Goal: Obtain resource: Download file/media

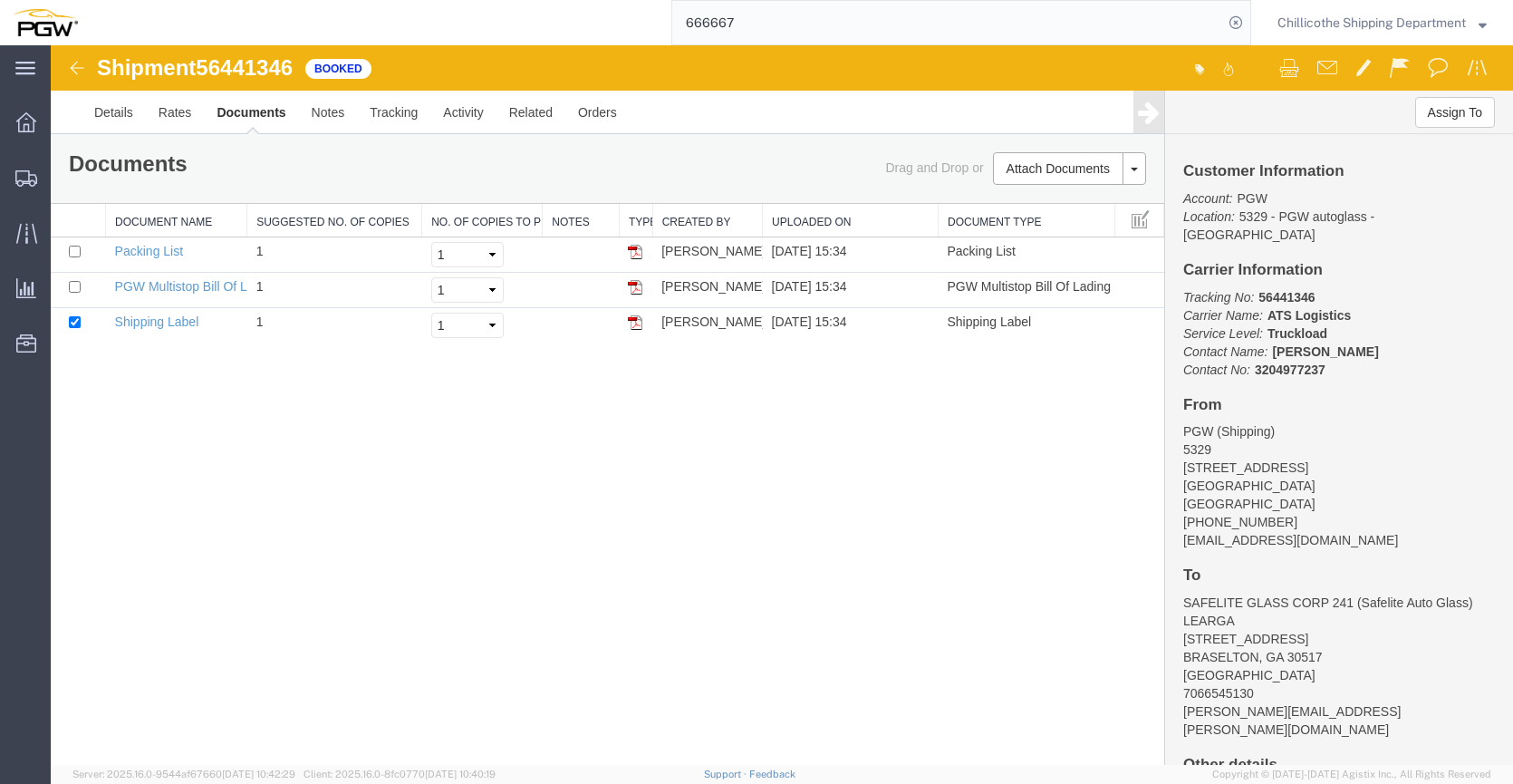
click at [735, 26] on input "666667" at bounding box center [947, 23] width 551 height 44
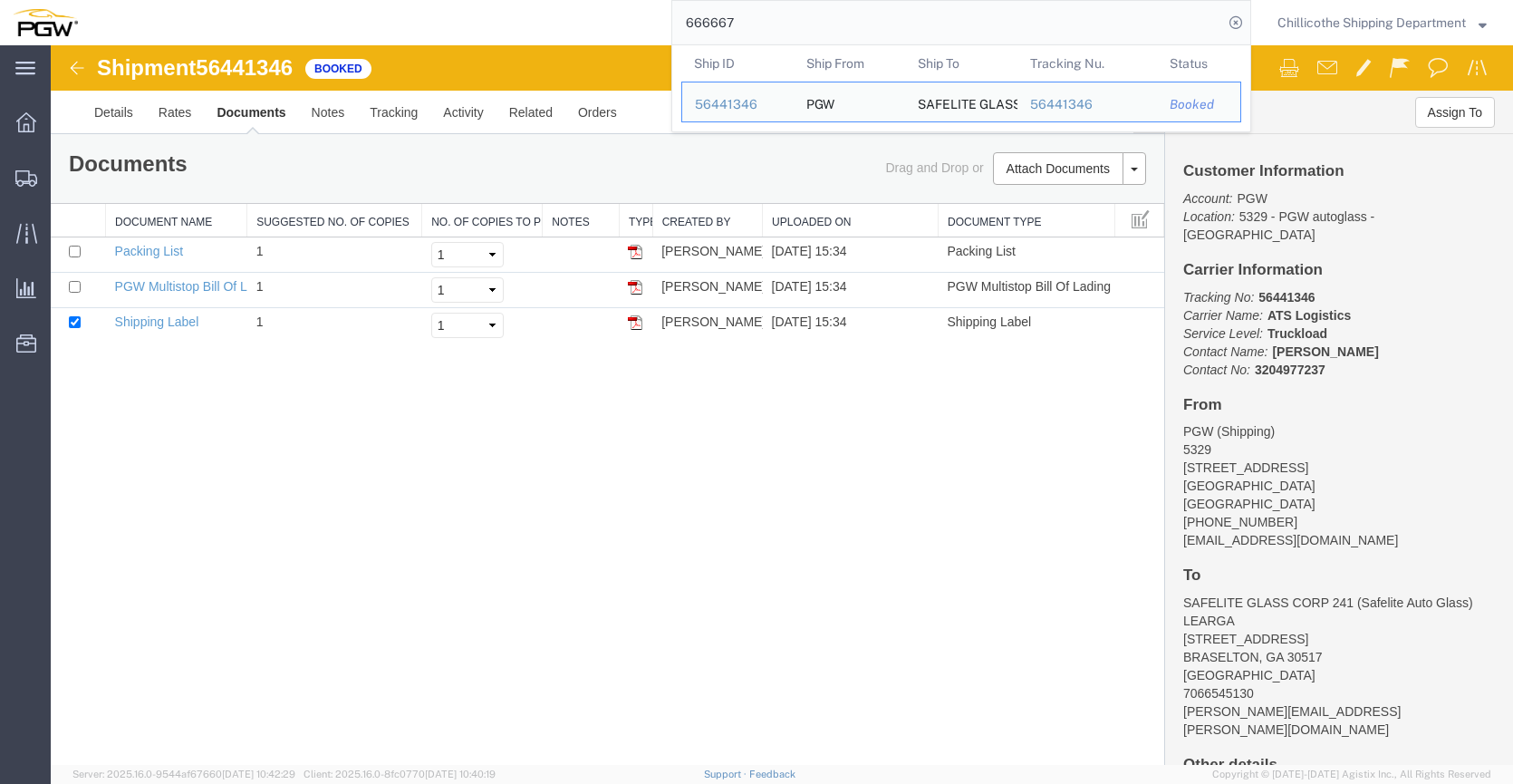
click at [735, 26] on input "666667" at bounding box center [947, 23] width 551 height 44
paste input "74"
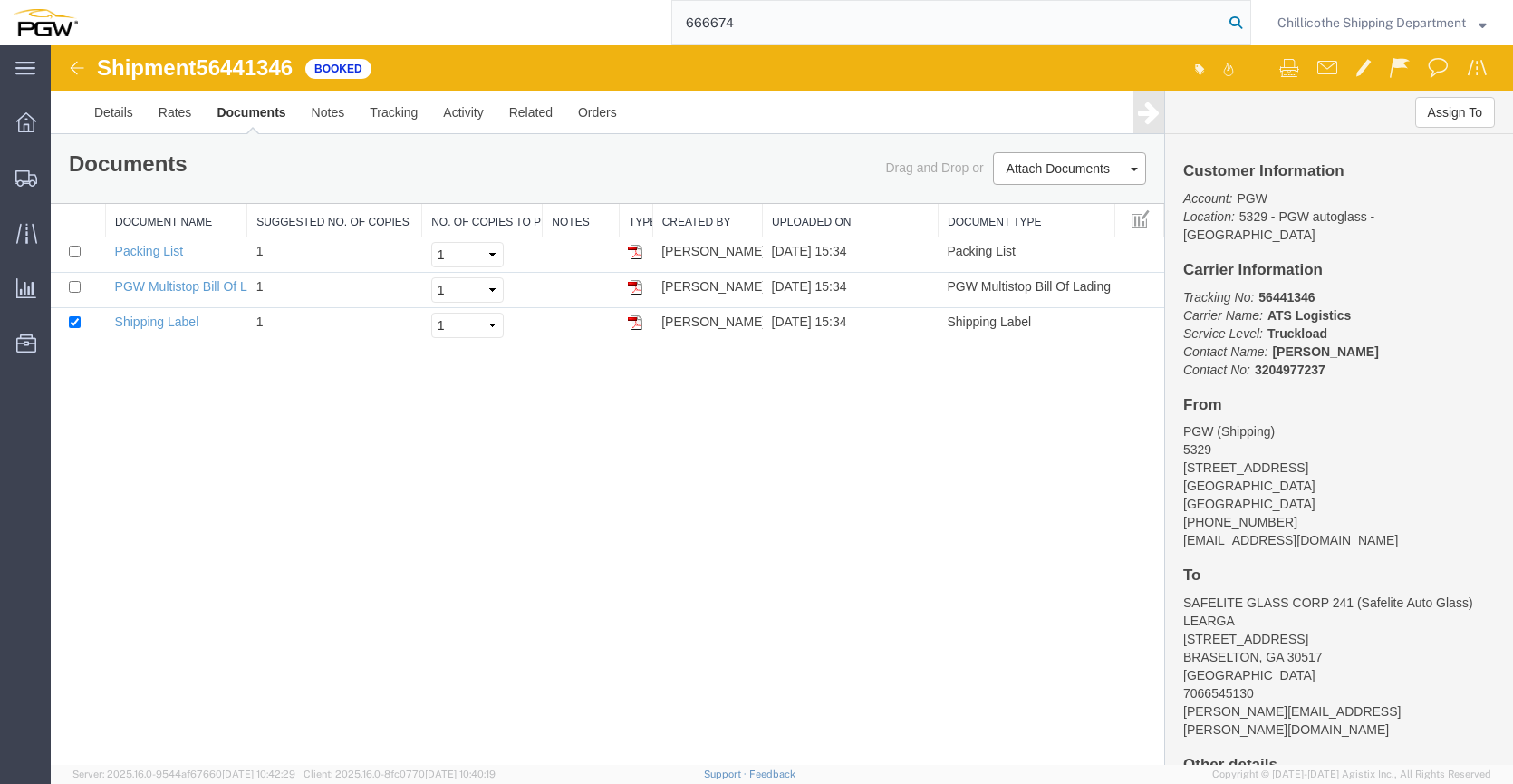
type input "666674"
click at [1226, 24] on icon at bounding box center [1235, 23] width 26 height 26
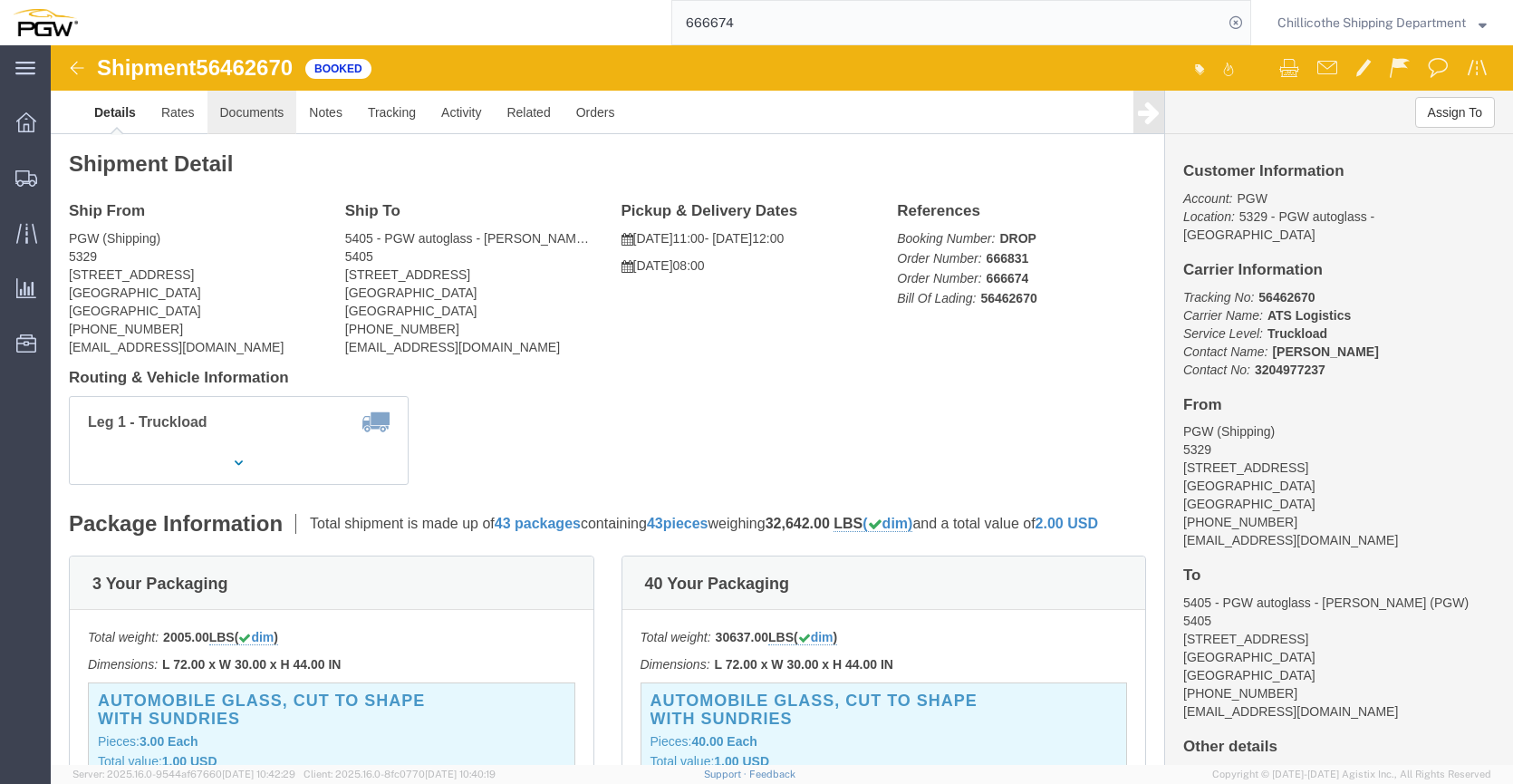
click link "Documents"
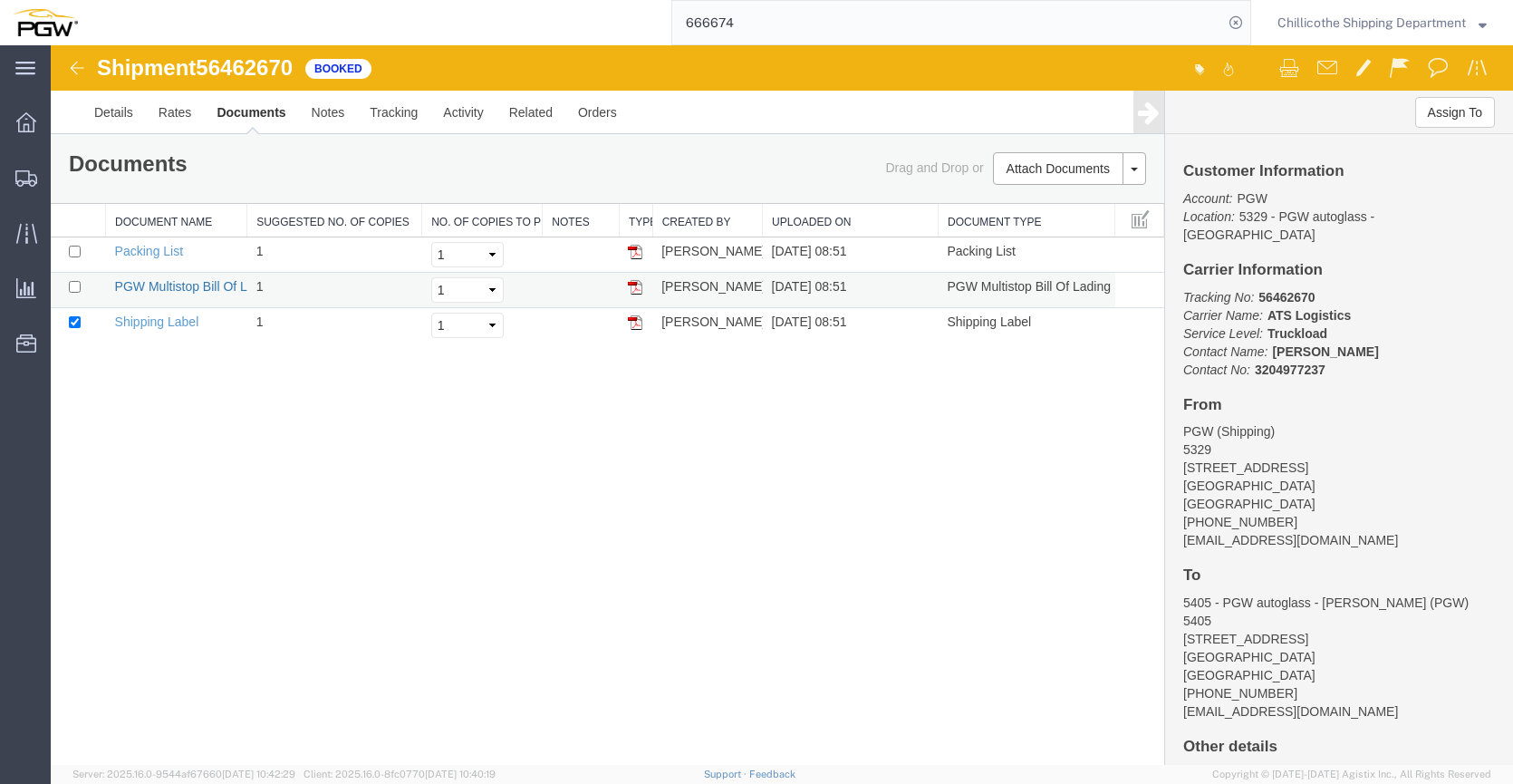
click at [130, 281] on link "PGW Multistop Bill Of Lading" at bounding box center [196, 285] width 164 height 14
